Goal: Information Seeking & Learning: Learn about a topic

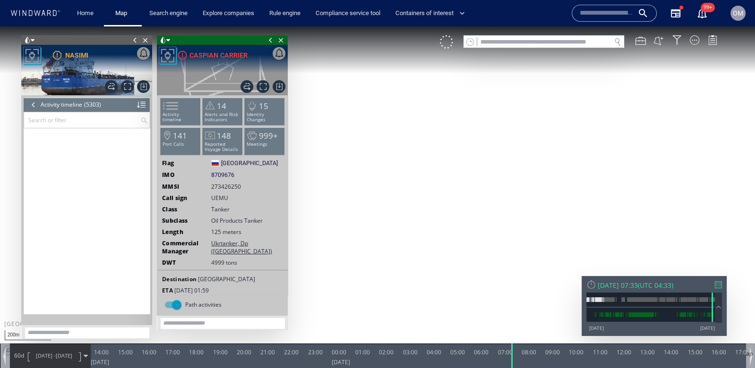
scroll to position [135192, 0]
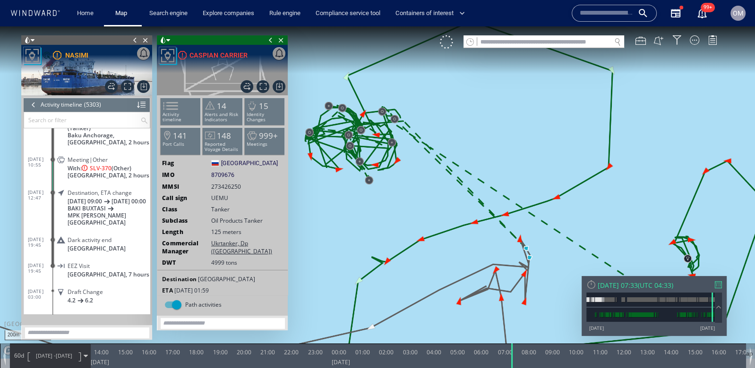
click at [716, 283] on div at bounding box center [718, 285] width 7 height 7
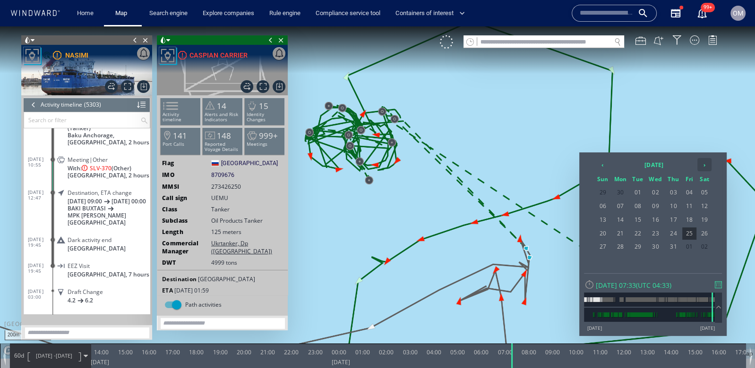
click at [709, 167] on th "›" at bounding box center [704, 164] width 14 height 13
click at [657, 195] on span "03" at bounding box center [656, 193] width 18 height 12
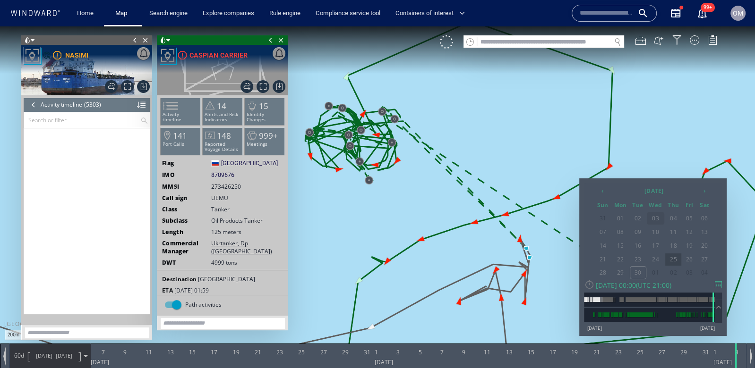
scroll to position [136622, 0]
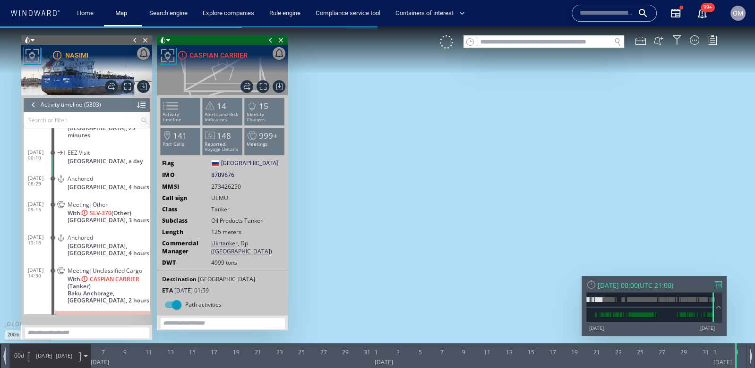
click at [117, 276] on span "With: CASPIAN CARRIER (Tanker)" at bounding box center [109, 283] width 83 height 14
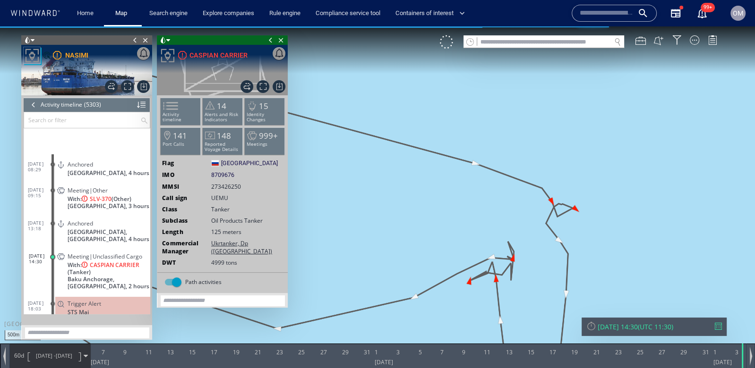
scroll to position [136725, 0]
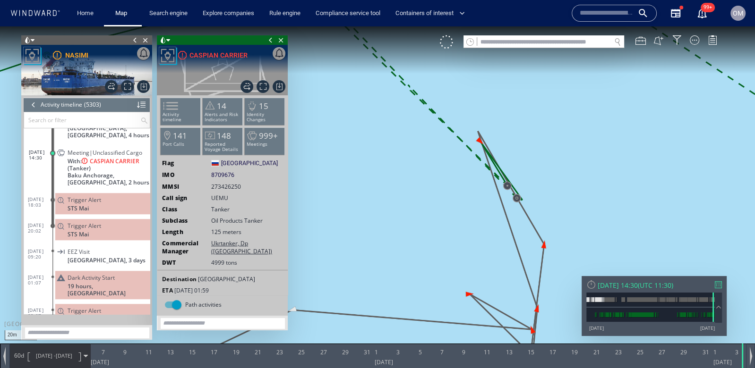
click at [719, 282] on div at bounding box center [718, 285] width 7 height 7
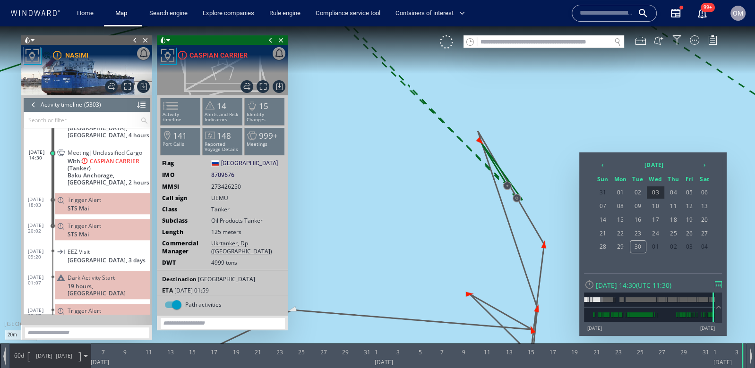
click at [20, 356] on span "60d" at bounding box center [18, 356] width 13 height 8
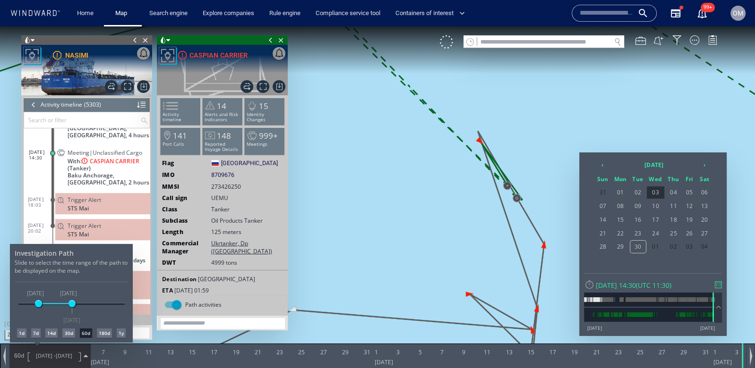
click at [20, 333] on div "1d" at bounding box center [21, 333] width 9 height 9
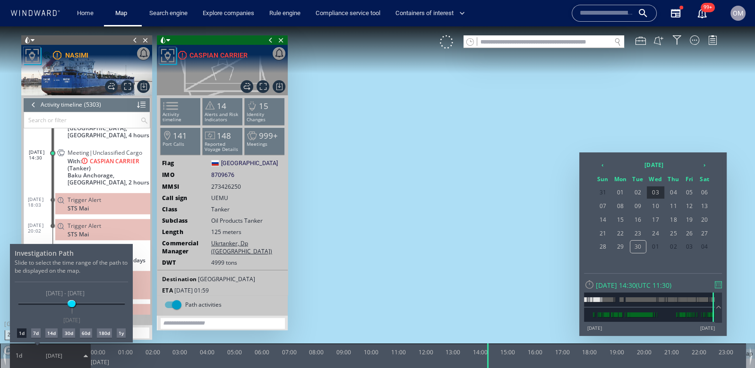
click at [455, 233] on div at bounding box center [377, 197] width 755 height 342
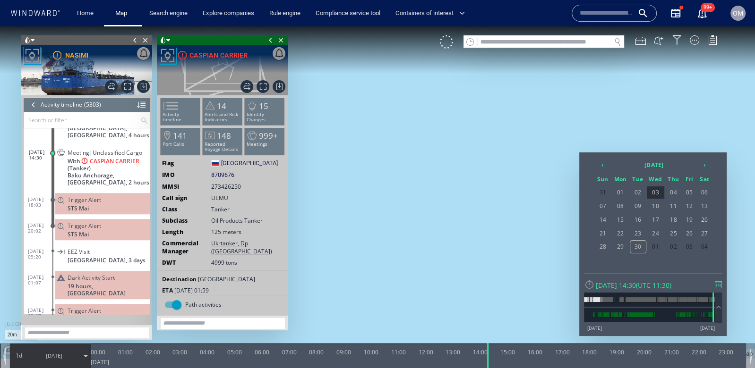
click at [685, 109] on div at bounding box center [377, 197] width 755 height 342
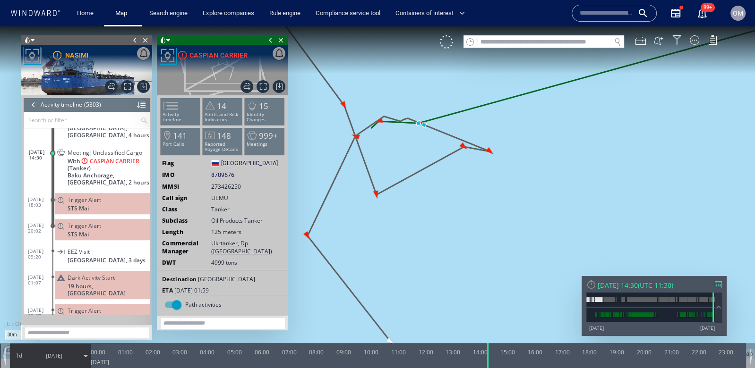
drag, startPoint x: 434, startPoint y: 173, endPoint x: 454, endPoint y: 202, distance: 34.3
click at [454, 202] on canvas "Map" at bounding box center [377, 192] width 755 height 333
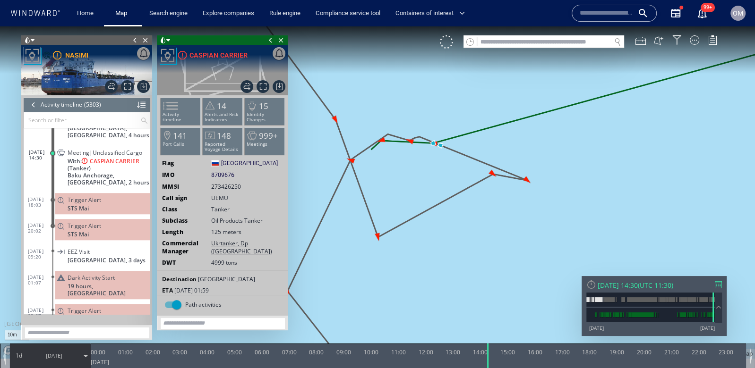
drag, startPoint x: 429, startPoint y: 167, endPoint x: 455, endPoint y: 176, distance: 27.8
click at [455, 176] on canvas "Map" at bounding box center [377, 192] width 755 height 333
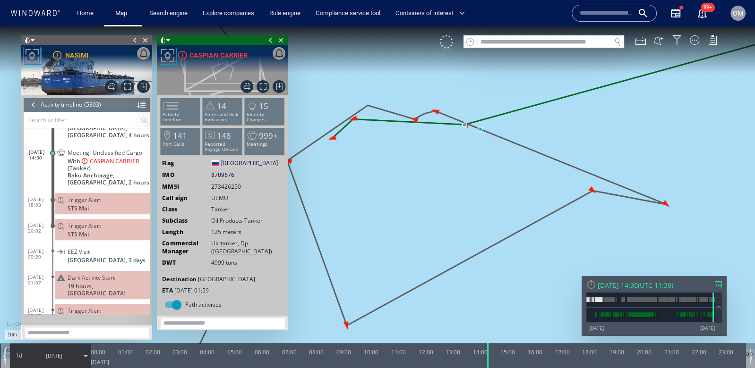
click at [483, 357] on div "14:00" at bounding box center [480, 351] width 15 height 15
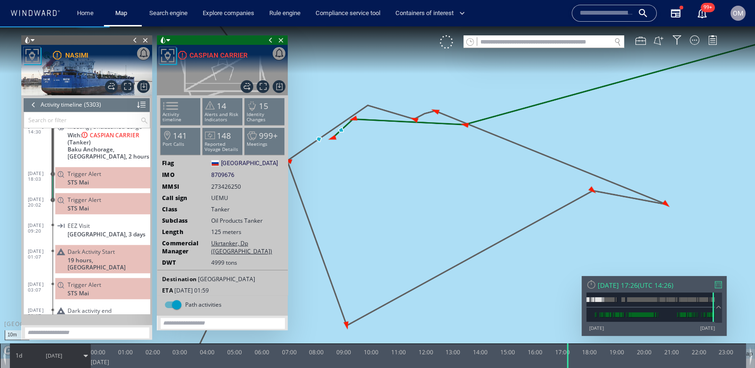
drag, startPoint x: 486, startPoint y: 357, endPoint x: 565, endPoint y: 341, distance: 81.5
click at [565, 26] on div "10m © Mapbox © OpenStreetMap Improve this map 0 0 23:00 Wednesday 3 September 2…" at bounding box center [377, 26] width 755 height 0
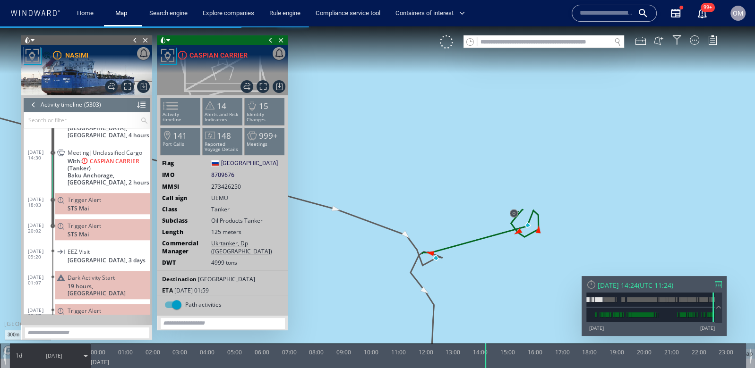
scroll to position [136751, 0]
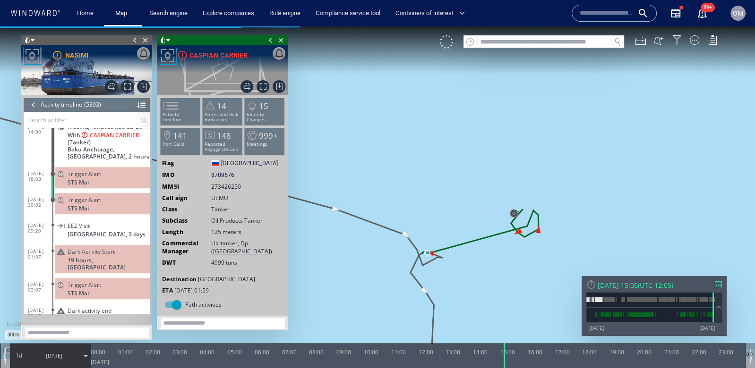
drag, startPoint x: 568, startPoint y: 358, endPoint x: 512, endPoint y: 372, distance: 57.6
click at [512, 368] on html "300m © Mapbox © OpenStreetMap Improve this map 0 0 23:00 Wednesday 3 September …" at bounding box center [377, 197] width 755 height 342
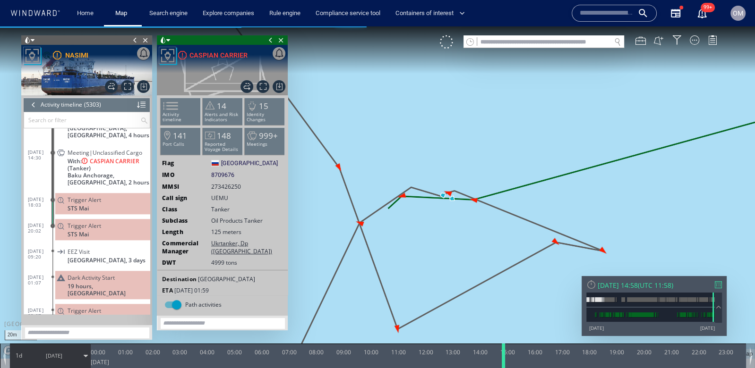
scroll to position [136751, 0]
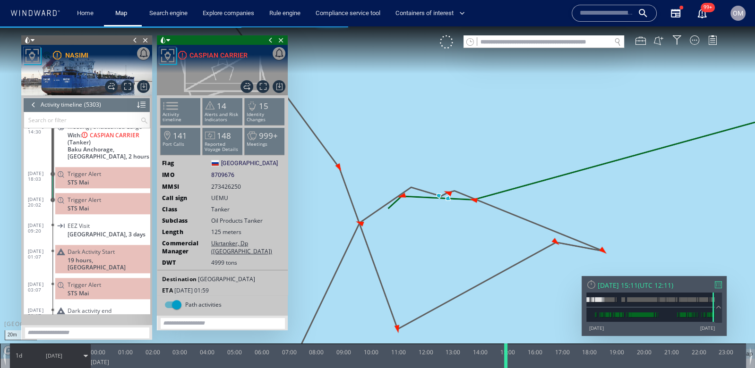
drag, startPoint x: 512, startPoint y: 355, endPoint x: 506, endPoint y: 360, distance: 7.7
click at [506, 360] on div at bounding box center [507, 356] width 9 height 25
click at [34, 106] on div at bounding box center [33, 105] width 10 height 14
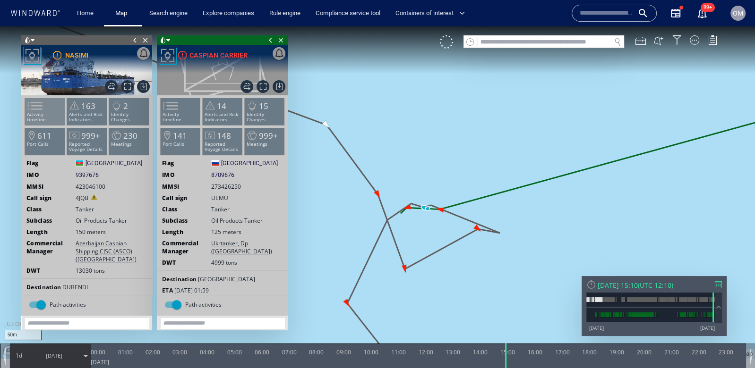
click at [49, 112] on p "Activity timeline" at bounding box center [45, 117] width 40 height 10
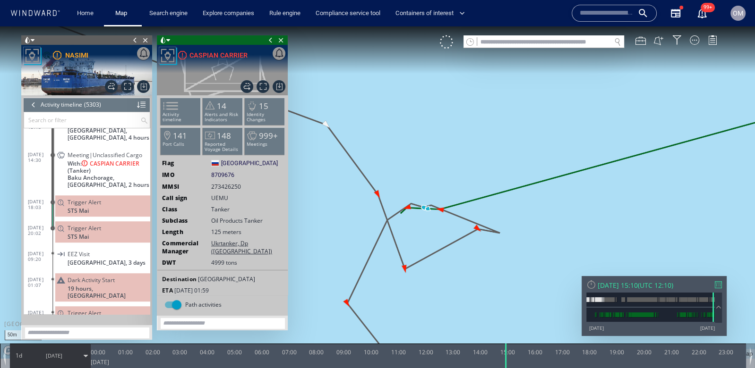
scroll to position [136722, 0]
click at [724, 273] on canvas "Map" at bounding box center [377, 192] width 755 height 333
click at [720, 281] on div "Wed 03/09/2025 15:10 ( UTC 12:10 )" at bounding box center [654, 285] width 136 height 9
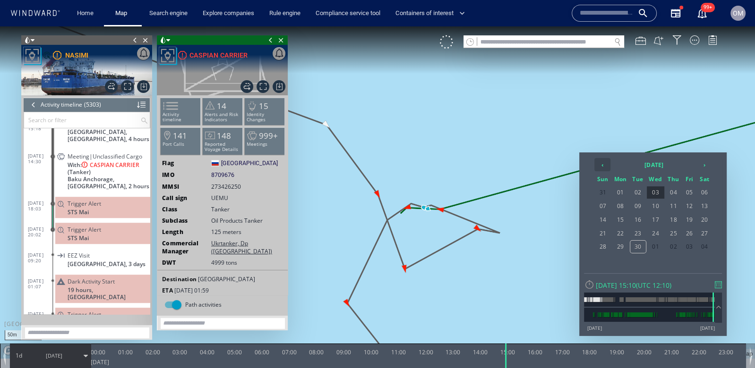
click at [607, 166] on th "‹" at bounding box center [602, 164] width 16 height 13
click at [691, 234] on span "25" at bounding box center [689, 234] width 14 height 12
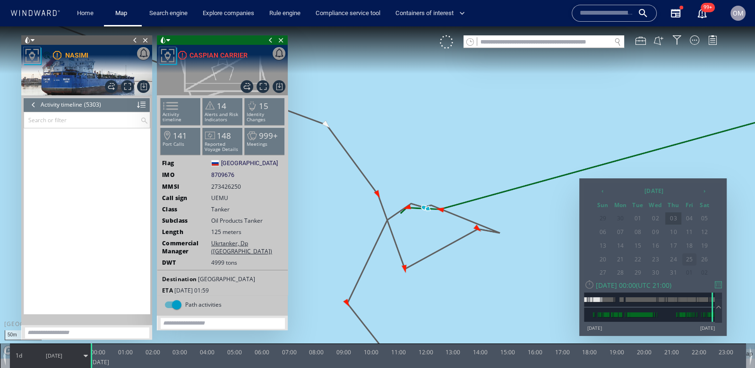
scroll to position [135166, 0]
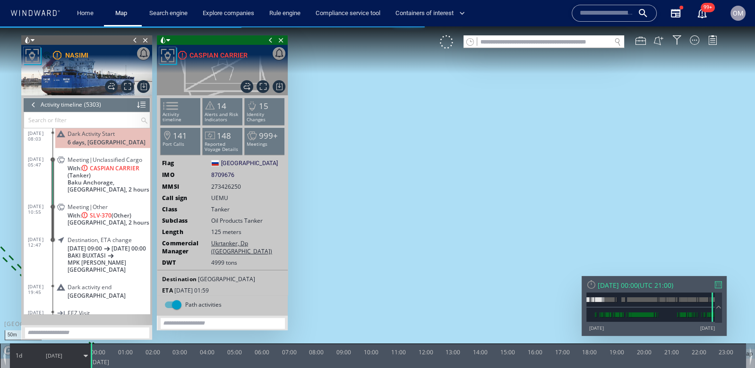
click at [120, 177] on span "With: CASPIAN CARRIER (Tanker)" at bounding box center [109, 172] width 83 height 14
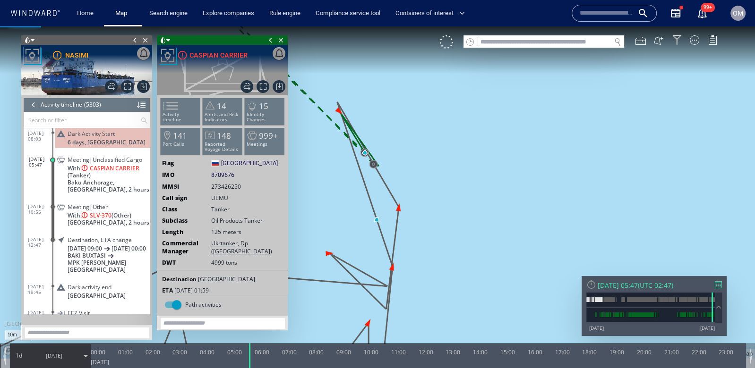
drag, startPoint x: 360, startPoint y: 230, endPoint x: 390, endPoint y: 294, distance: 71.0
click at [390, 294] on canvas "Map" at bounding box center [377, 192] width 755 height 333
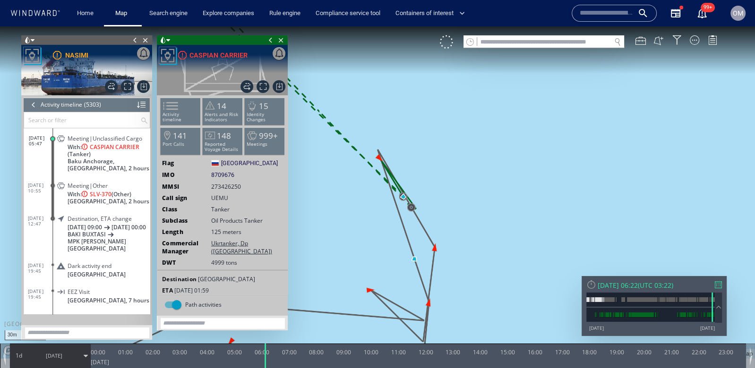
drag, startPoint x: 248, startPoint y: 358, endPoint x: 331, endPoint y: 296, distance: 103.3
click at [271, 360] on div at bounding box center [265, 356] width 9 height 25
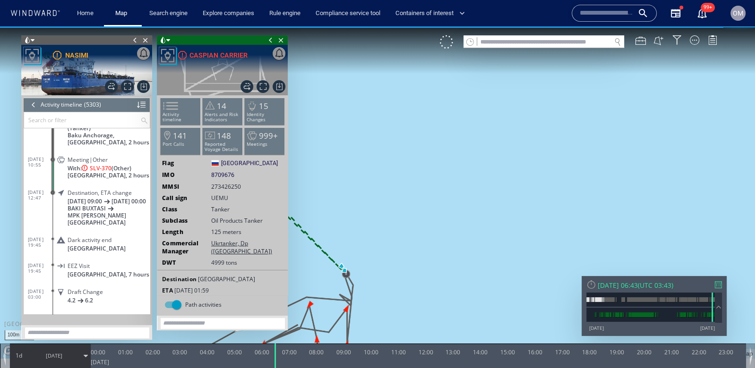
drag, startPoint x: 331, startPoint y: 296, endPoint x: 448, endPoint y: 250, distance: 125.6
click at [448, 250] on canvas "Map" at bounding box center [377, 192] width 755 height 333
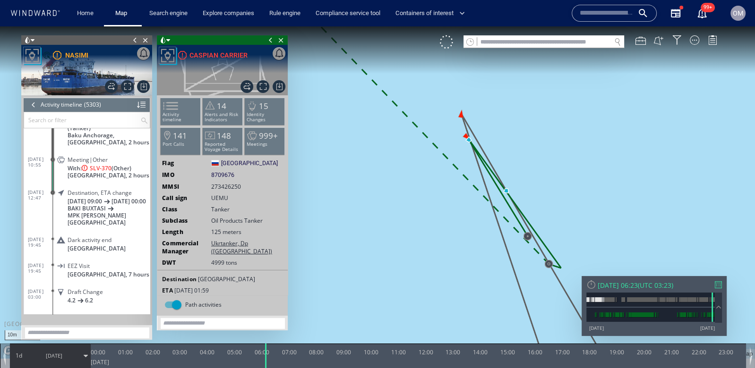
drag, startPoint x: 275, startPoint y: 356, endPoint x: 383, endPoint y: 228, distance: 167.7
click at [262, 358] on div at bounding box center [266, 356] width 9 height 25
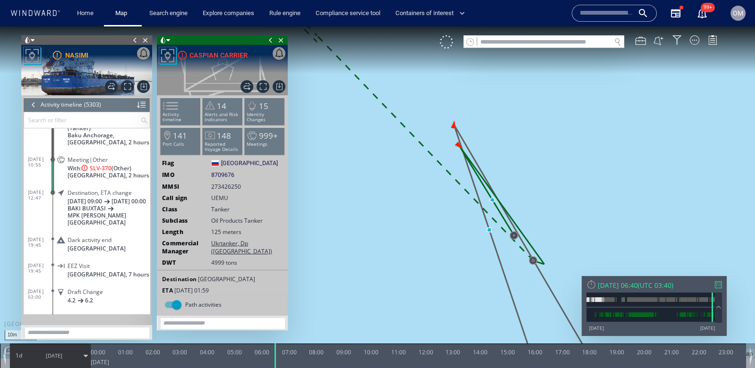
drag, startPoint x: 261, startPoint y: 356, endPoint x: 467, endPoint y: 32, distance: 383.9
click at [276, 356] on div at bounding box center [275, 356] width 9 height 25
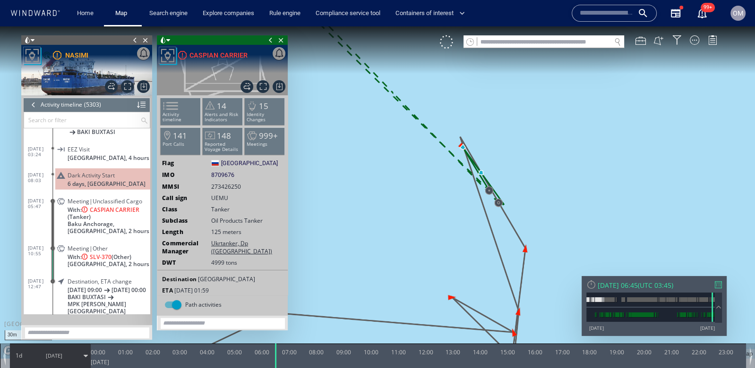
click at [119, 226] on span "Baku Anchorage, Azerbaijan, 2 hours" at bounding box center [109, 228] width 83 height 14
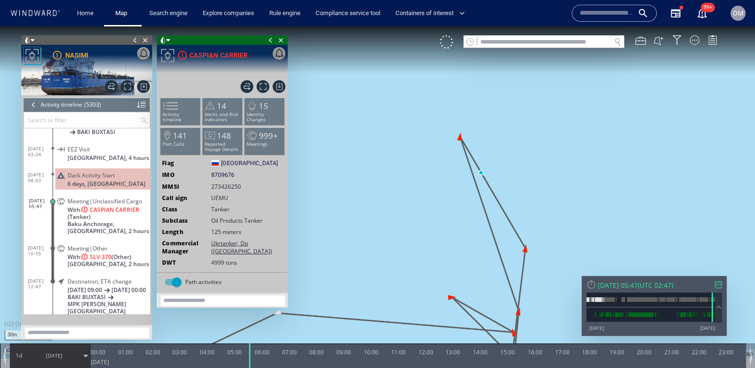
scroll to position [135166, 0]
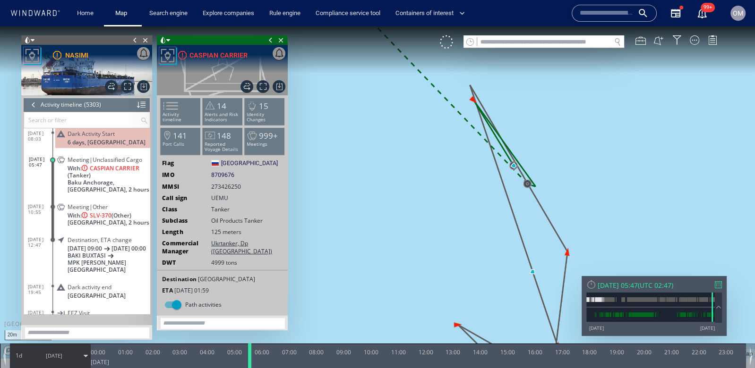
click at [256, 358] on div at bounding box center [254, 356] width 13 height 25
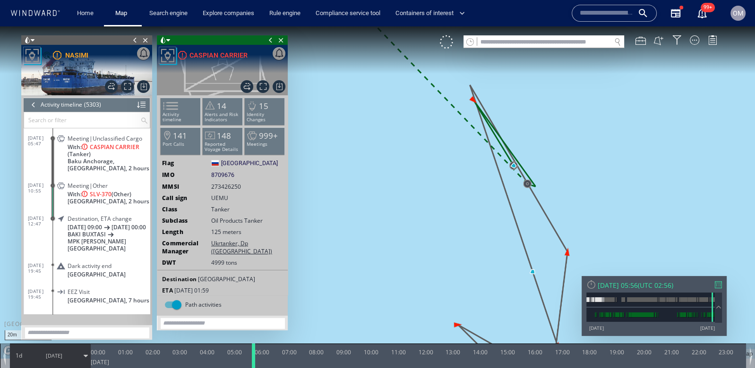
scroll to position [135192, 0]
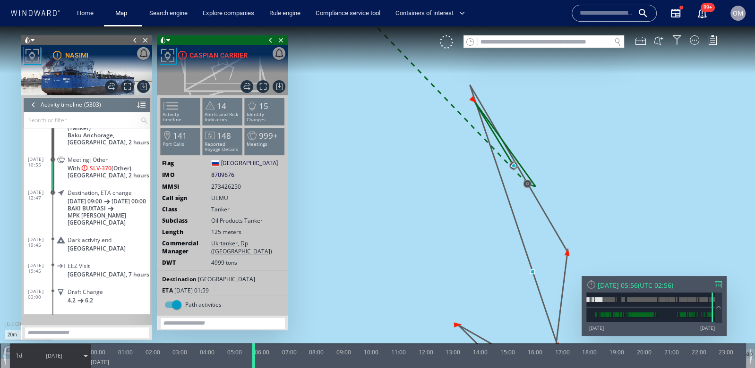
click at [256, 357] on div at bounding box center [254, 356] width 9 height 25
drag, startPoint x: 254, startPoint y: 357, endPoint x: 263, endPoint y: 357, distance: 9.4
click at [263, 357] on div at bounding box center [263, 356] width 9 height 25
click at [567, 43] on input "text" at bounding box center [544, 42] width 134 height 13
paste input "*******"
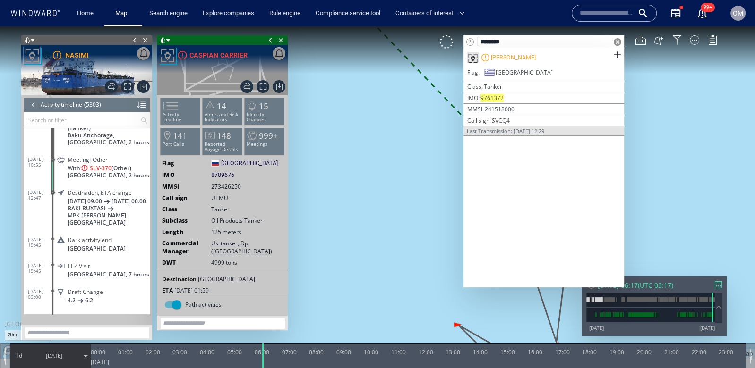
type input "*******"
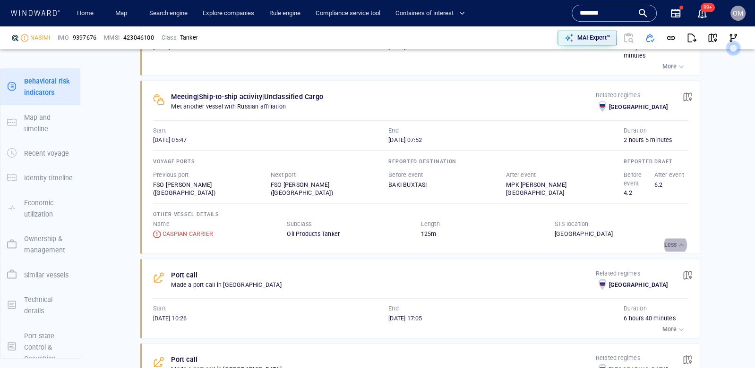
scroll to position [1359, 0]
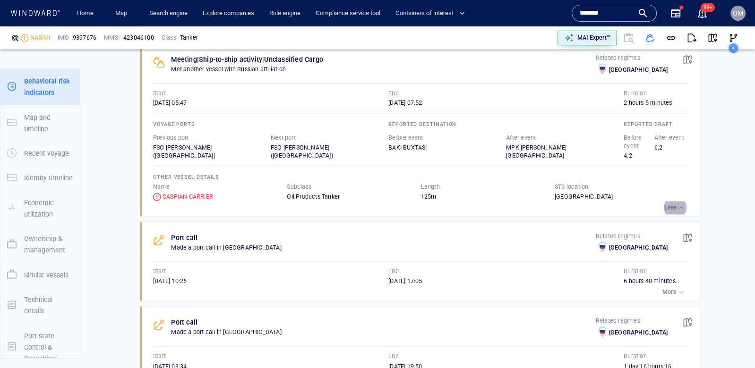
click at [602, 12] on input "*******" at bounding box center [607, 13] width 54 height 14
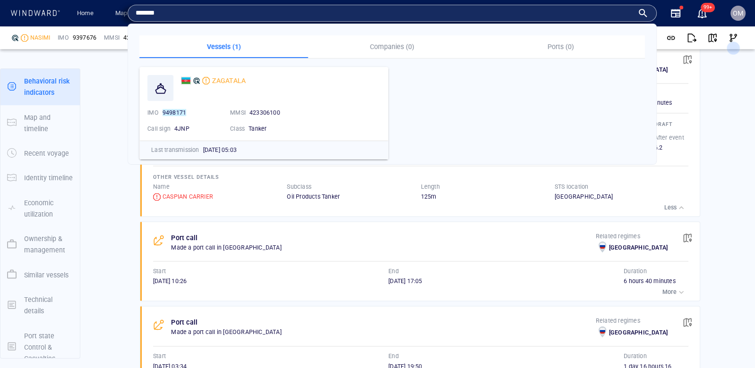
click at [602, 12] on input "*******" at bounding box center [385, 13] width 498 height 14
paste input "text"
type input "*******"
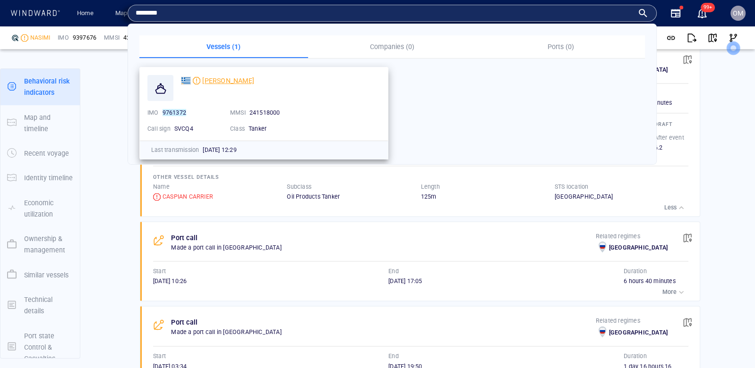
click at [239, 80] on span "[PERSON_NAME]" at bounding box center [228, 81] width 52 height 8
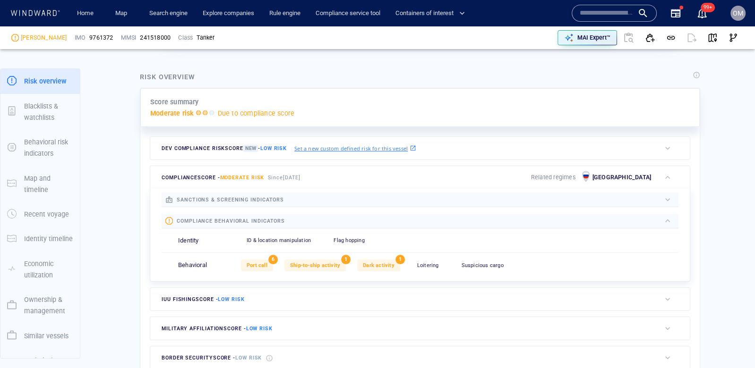
scroll to position [378, 0]
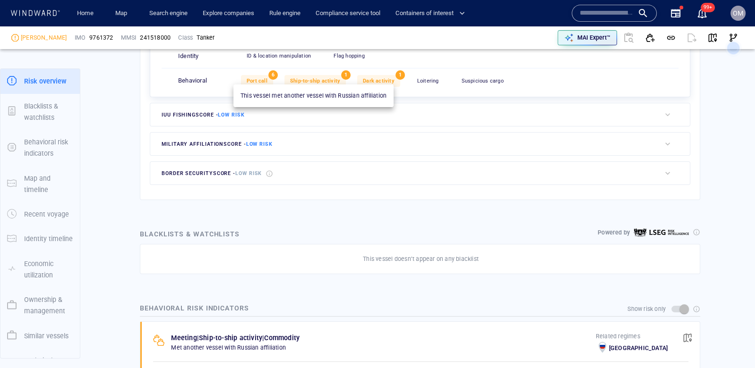
click at [338, 80] on span "Ship-to-ship activity" at bounding box center [315, 81] width 50 height 6
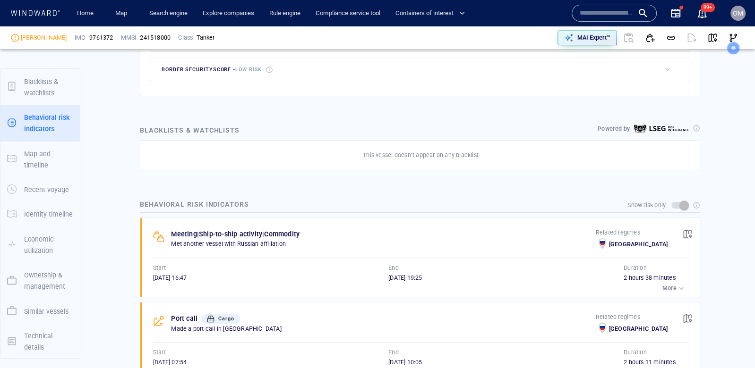
scroll to position [86, 0]
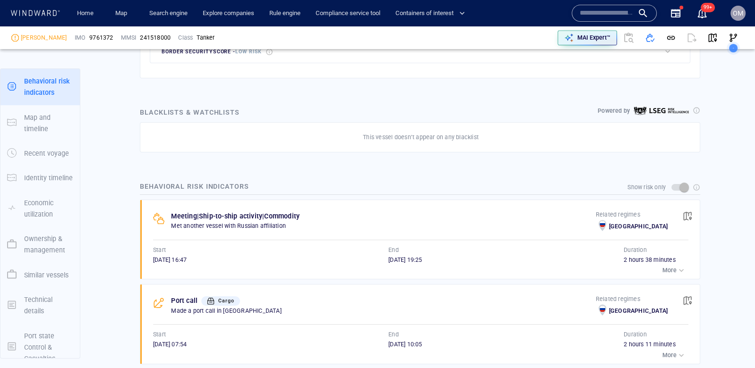
click at [675, 266] on p "More" at bounding box center [669, 270] width 14 height 9
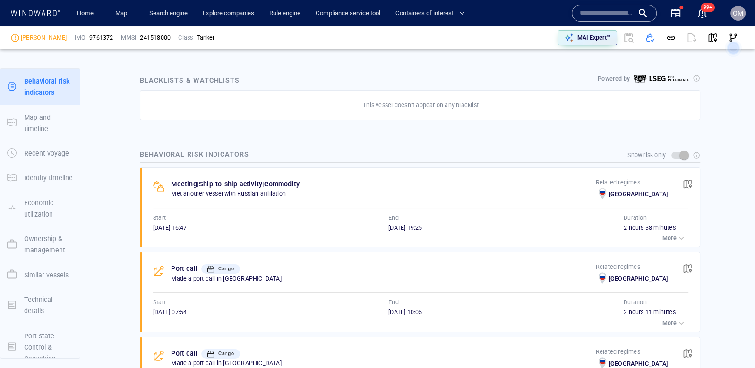
click at [662, 234] on p "More" at bounding box center [669, 238] width 14 height 9
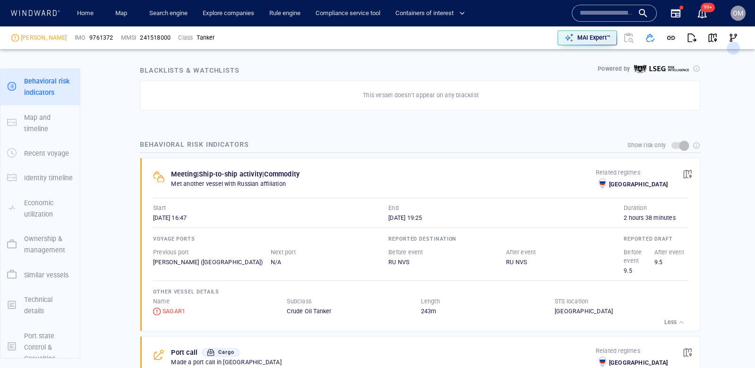
scroll to position [579, 0]
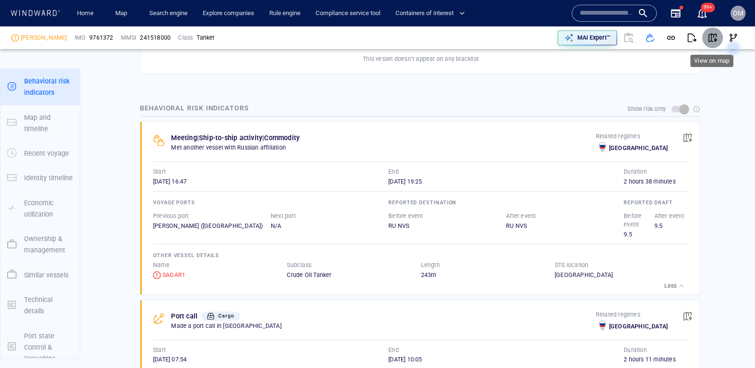
click at [718, 37] on button "button" at bounding box center [712, 37] width 21 height 21
click at [687, 133] on span "button" at bounding box center [687, 137] width 9 height 9
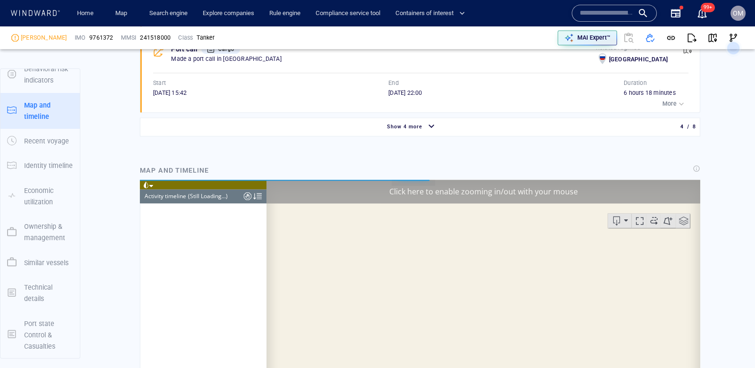
scroll to position [14577, 0]
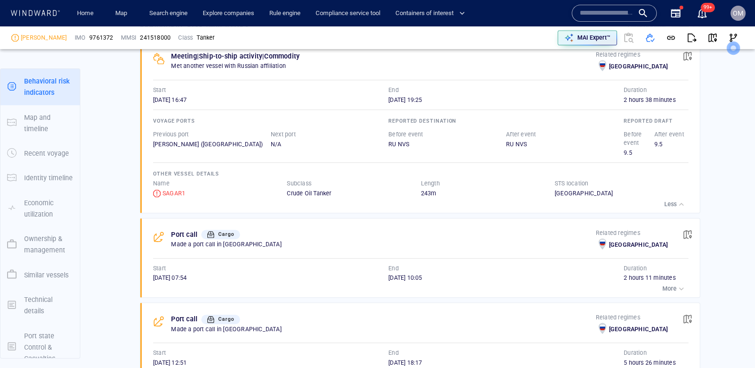
scroll to position [579, 0]
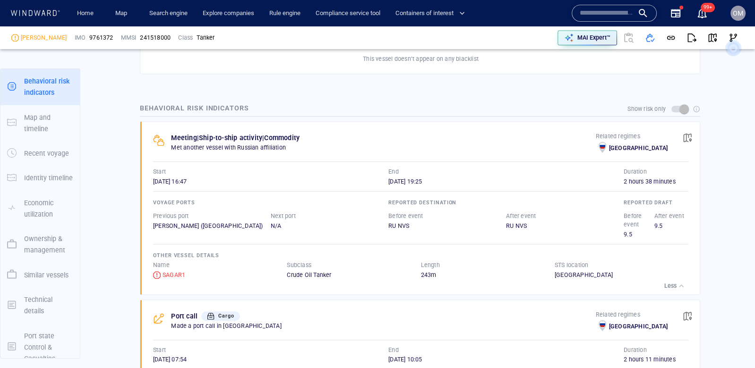
click at [236, 203] on div "Voyage ports" at bounding box center [270, 203] width 239 height 14
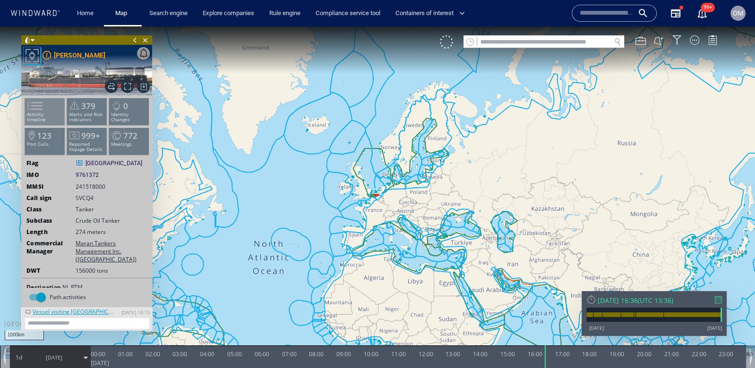
click at [26, 121] on li "Activity timeline" at bounding box center [45, 111] width 40 height 27
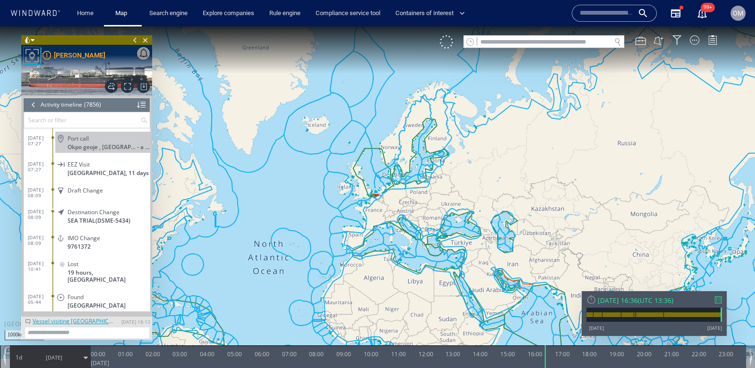
scroll to position [203944, 0]
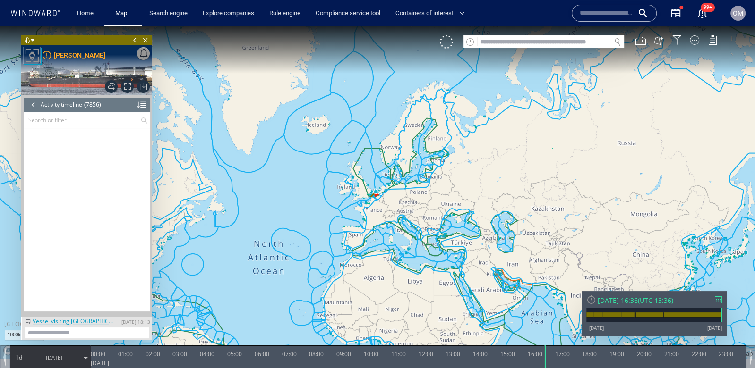
click at [714, 297] on div "[DATE] 16:36 ( UTC 13:36 )" at bounding box center [654, 300] width 136 height 9
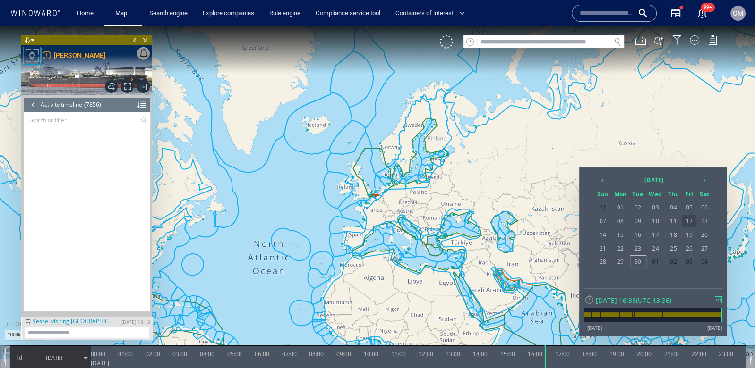
click at [687, 219] on span "12" at bounding box center [689, 221] width 14 height 12
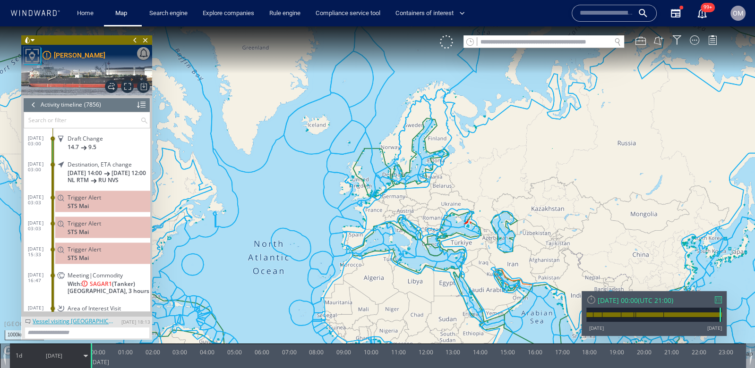
click at [124, 288] on span "With: SAGAR1 (Tanker)" at bounding box center [102, 284] width 68 height 7
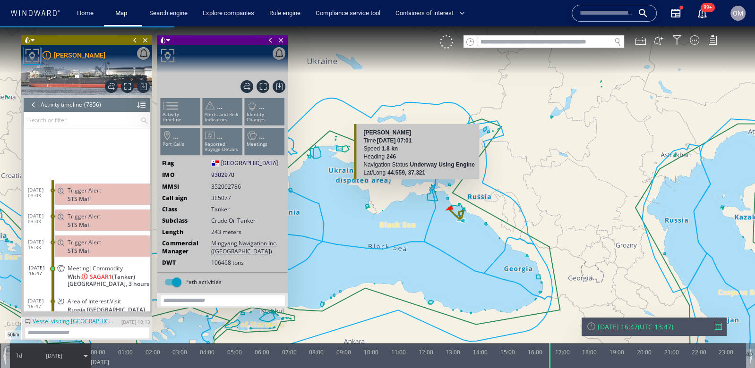
scroll to position [201918, 0]
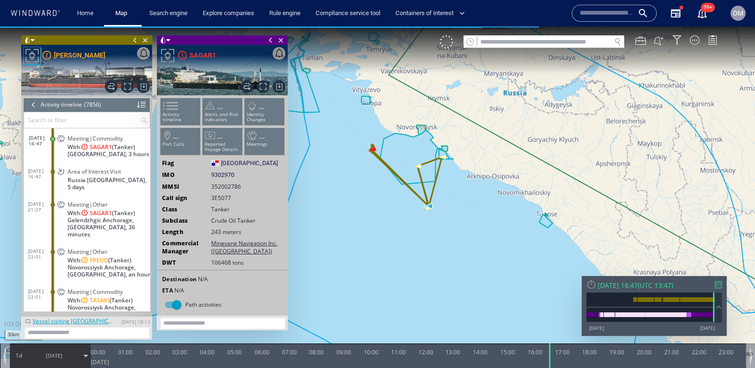
click at [430, 224] on canvas "Map" at bounding box center [377, 192] width 755 height 333
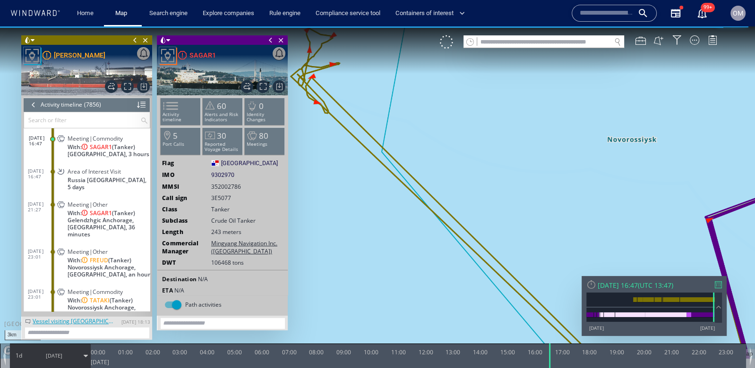
drag, startPoint x: 359, startPoint y: 167, endPoint x: 423, endPoint y: 230, distance: 89.9
click at [423, 230] on canvas "Map" at bounding box center [377, 192] width 755 height 333
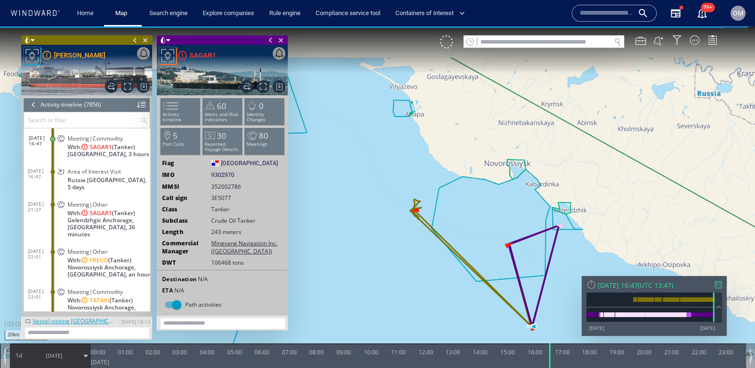
drag, startPoint x: 466, startPoint y: 272, endPoint x: 427, endPoint y: 221, distance: 64.7
click at [427, 221] on canvas "Map" at bounding box center [377, 192] width 755 height 333
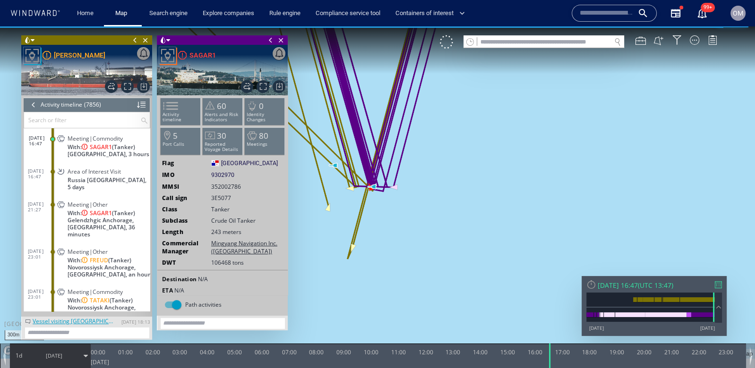
drag, startPoint x: 362, startPoint y: 189, endPoint x: 367, endPoint y: 197, distance: 9.6
click at [367, 197] on canvas "Map" at bounding box center [377, 192] width 755 height 333
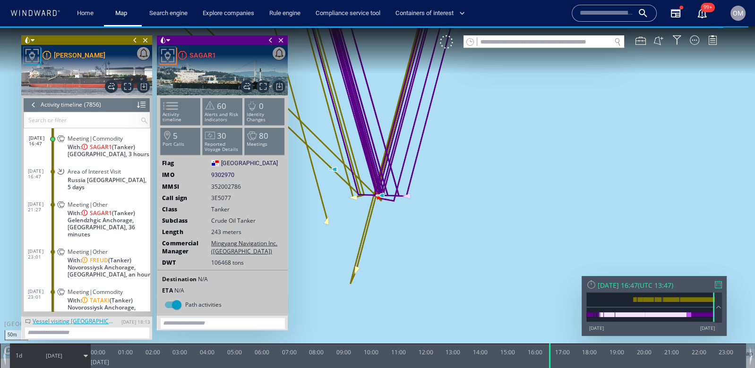
drag, startPoint x: 367, startPoint y: 231, endPoint x: 414, endPoint y: 252, distance: 52.0
click at [414, 252] on canvas "Map" at bounding box center [377, 192] width 755 height 333
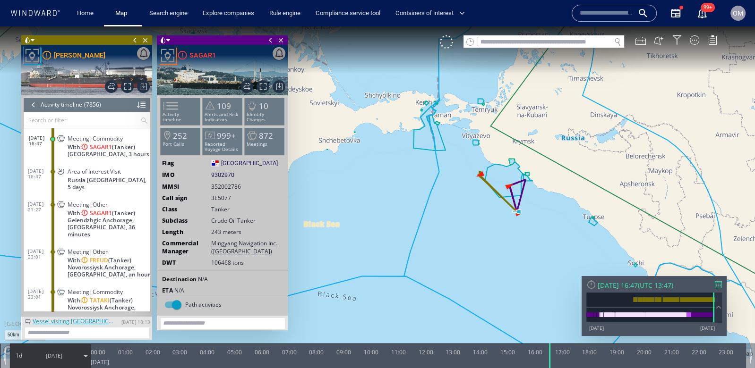
click at [134, 210] on span "With: SAGAR1 (Tanker)" at bounding box center [102, 213] width 68 height 7
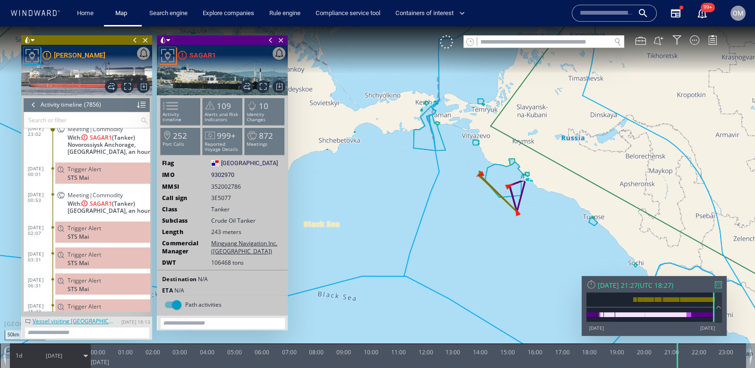
scroll to position [202090, 0]
